Goal: Task Accomplishment & Management: Complete application form

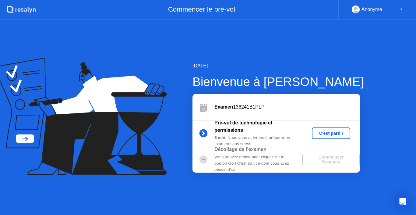
click at [334, 133] on div "C'est parti !" at bounding box center [331, 133] width 34 height 5
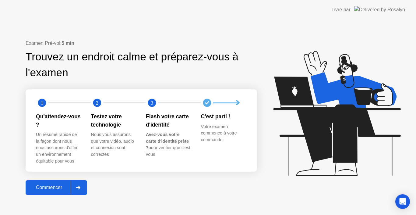
click at [61, 187] on div "Commencer" at bounding box center [48, 186] width 43 height 5
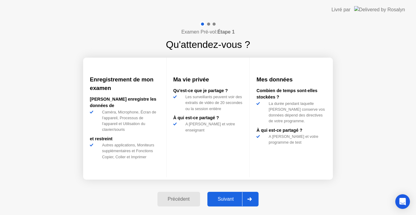
click at [232, 196] on div "Suivant" at bounding box center [225, 198] width 33 height 5
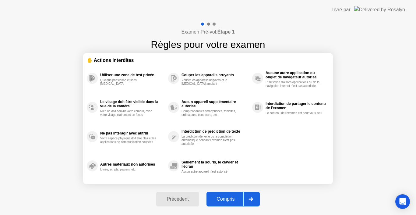
click at [229, 196] on div "Compris" at bounding box center [225, 198] width 35 height 5
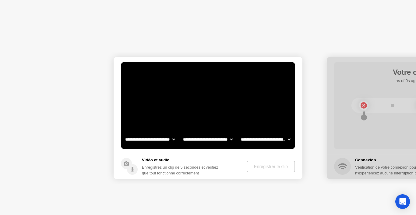
select select "**********"
select select "*******"
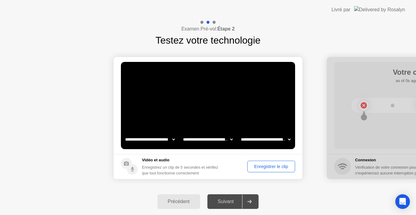
click at [268, 164] on div "Enregistrer le clip" at bounding box center [271, 166] width 44 height 5
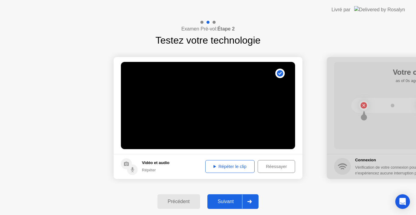
click at [239, 166] on div "Répéter le clip" at bounding box center [229, 166] width 45 height 5
click at [269, 166] on div "Réessayer" at bounding box center [276, 166] width 33 height 5
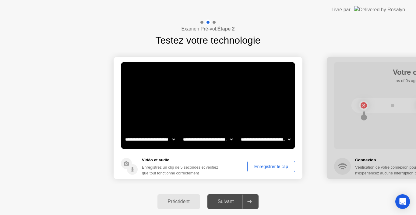
click at [266, 165] on div "Enregistrer le clip" at bounding box center [271, 166] width 44 height 5
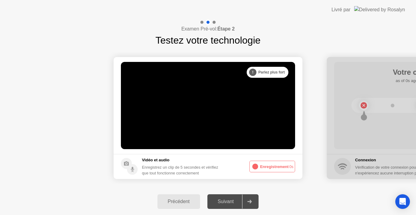
click at [265, 165] on button "Enregistrement 0s" at bounding box center [272, 166] width 46 height 12
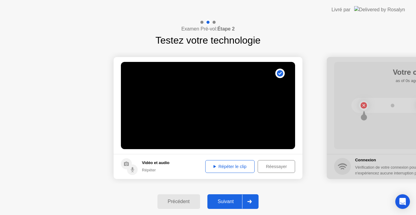
click at [236, 166] on div "Répéter le clip" at bounding box center [229, 166] width 45 height 5
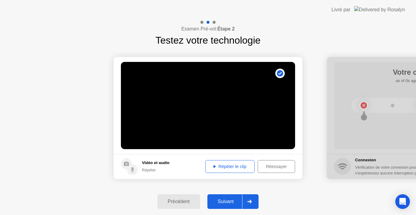
click at [231, 167] on div "Répéter le clip" at bounding box center [229, 166] width 45 height 5
click at [233, 164] on div "Répéter le clip" at bounding box center [229, 166] width 45 height 5
click at [276, 169] on div "Réessayer" at bounding box center [276, 166] width 33 height 5
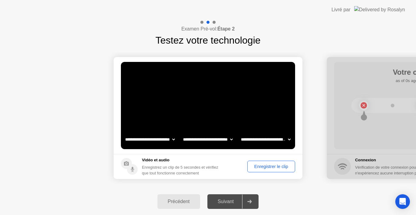
click at [211, 138] on select "**********" at bounding box center [208, 139] width 52 height 12
select select "**********"
click at [182, 133] on select "**********" at bounding box center [208, 139] width 52 height 12
click at [262, 167] on div "Enregistrer le clip" at bounding box center [271, 166] width 44 height 5
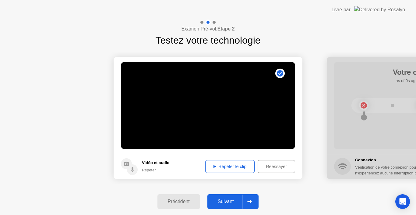
click at [233, 167] on div "Répéter le clip" at bounding box center [229, 166] width 45 height 5
click at [230, 199] on div "Suivant" at bounding box center [225, 200] width 33 height 5
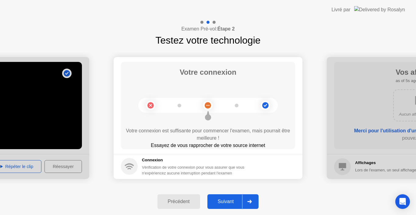
click at [230, 199] on div "Suivant" at bounding box center [225, 200] width 33 height 5
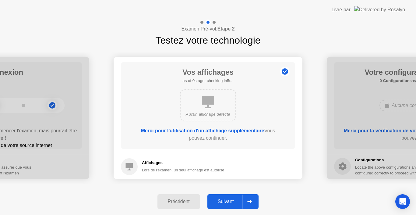
click at [219, 202] on div "Suivant" at bounding box center [225, 200] width 33 height 5
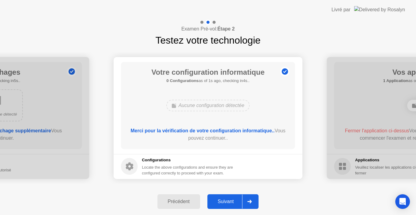
click at [219, 202] on div "Suivant" at bounding box center [225, 200] width 33 height 5
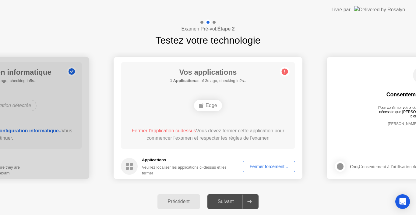
click at [269, 165] on div "Fermer forcément..." at bounding box center [269, 166] width 48 height 5
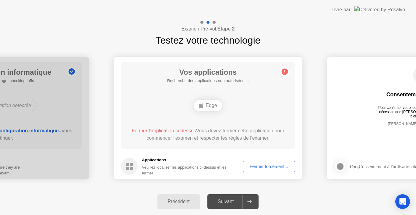
click at [269, 164] on div "Fermer forcément..." at bounding box center [269, 166] width 48 height 5
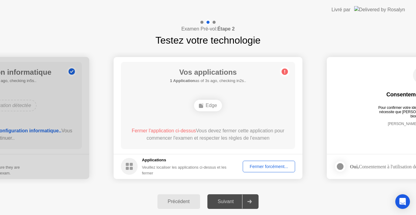
click at [228, 200] on div "Suivant" at bounding box center [225, 200] width 33 height 5
click at [229, 200] on div "Suivant" at bounding box center [225, 200] width 33 height 5
click at [208, 105] on div "Edge" at bounding box center [208, 106] width 28 height 12
click at [272, 164] on div "Fermer forcément..." at bounding box center [269, 166] width 48 height 5
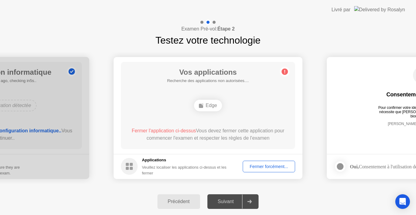
click at [237, 201] on div "Suivant" at bounding box center [225, 200] width 33 height 5
click at [211, 107] on div "Edge" at bounding box center [208, 106] width 28 height 12
click at [283, 73] on circle at bounding box center [285, 71] width 6 height 6
click at [268, 168] on div "Fermer forcément..." at bounding box center [269, 166] width 48 height 5
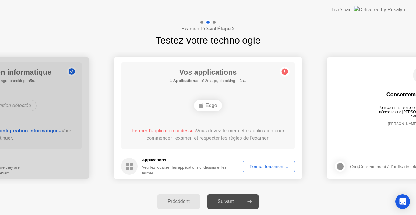
click at [168, 167] on div "Veuillez localiser les applications ci-dessus et les fermer" at bounding box center [188, 170] width 92 height 12
click at [128, 166] on circle at bounding box center [129, 166] width 17 height 17
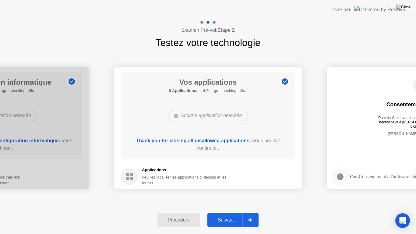
click at [223, 214] on div "Suivant" at bounding box center [225, 219] width 33 height 5
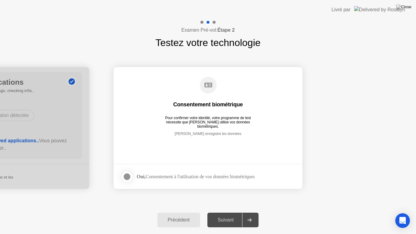
click at [126, 174] on div at bounding box center [126, 176] width 7 height 7
click at [226, 214] on button "Suivant" at bounding box center [232, 219] width 51 height 15
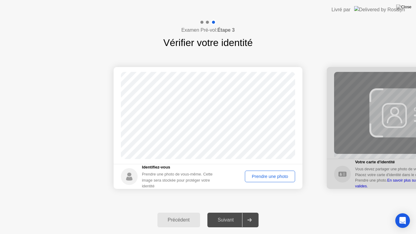
click at [273, 177] on div "Prendre une photo" at bounding box center [270, 176] width 46 height 5
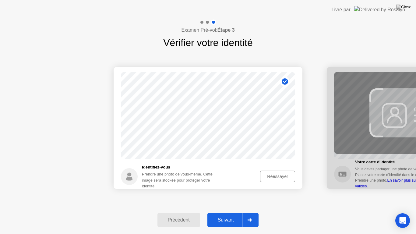
click at [233, 214] on div "Suivant" at bounding box center [225, 219] width 33 height 5
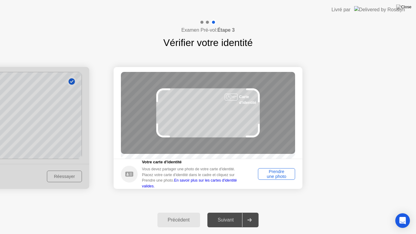
click at [275, 177] on div "Prendre une photo" at bounding box center [276, 174] width 33 height 10
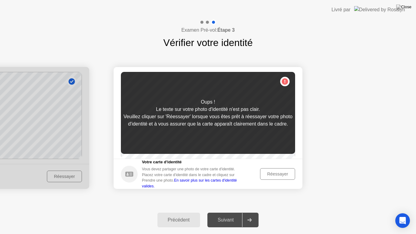
click at [275, 176] on div "Réessayer" at bounding box center [277, 173] width 31 height 5
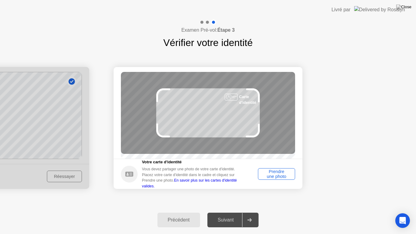
click at [275, 177] on div "Prendre une photo" at bounding box center [276, 174] width 33 height 10
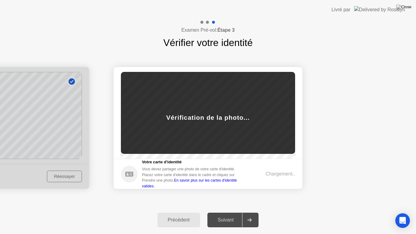
click at [275, 177] on div "Chargement.." at bounding box center [280, 173] width 30 height 7
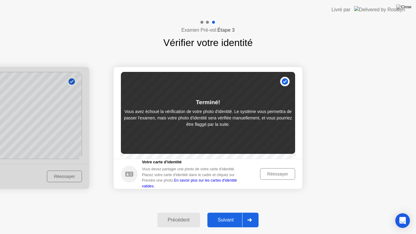
click at [275, 176] on div "Réessayer" at bounding box center [277, 173] width 31 height 5
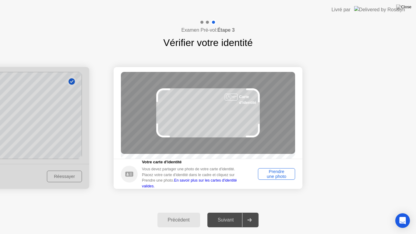
click at [277, 177] on div "Prendre une photo" at bounding box center [276, 174] width 33 height 10
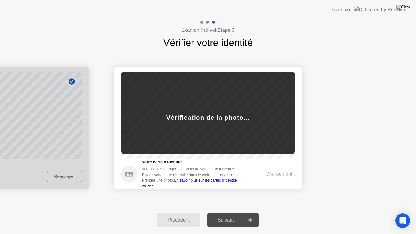
click at [277, 177] on div "Chargement.." at bounding box center [280, 173] width 30 height 7
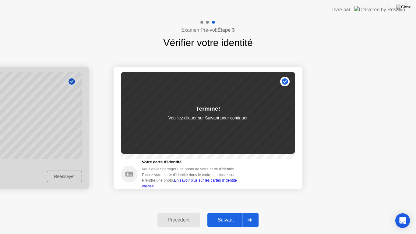
click at [225, 214] on div "Suivant" at bounding box center [225, 219] width 33 height 5
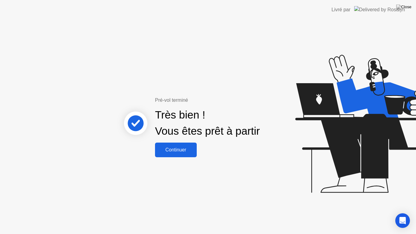
click at [178, 152] on div "Continuer" at bounding box center [176, 149] width 38 height 5
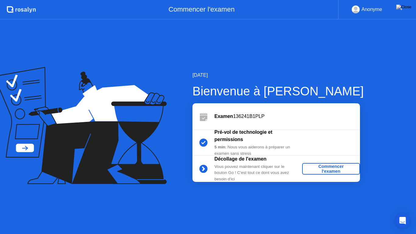
click at [332, 168] on div "Commencer l'examen" at bounding box center [330, 169] width 53 height 10
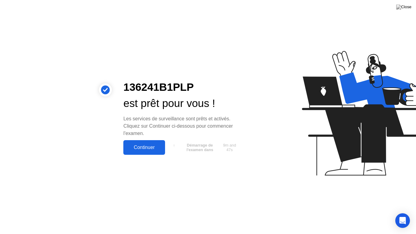
click at [160, 147] on div "Continuer" at bounding box center [144, 147] width 38 height 5
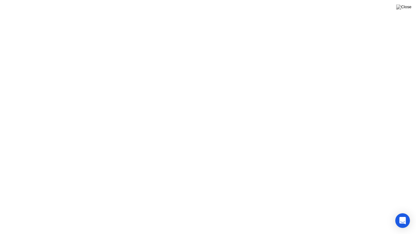
click div
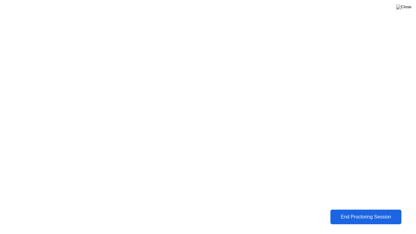
click at [364, 214] on div "End Proctoring Session" at bounding box center [365, 216] width 69 height 5
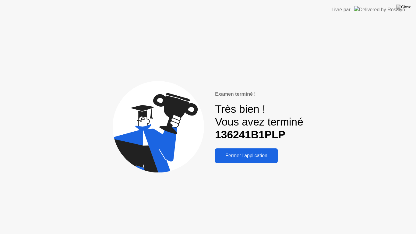
click at [232, 155] on div "Fermer l'application" at bounding box center [246, 155] width 59 height 5
